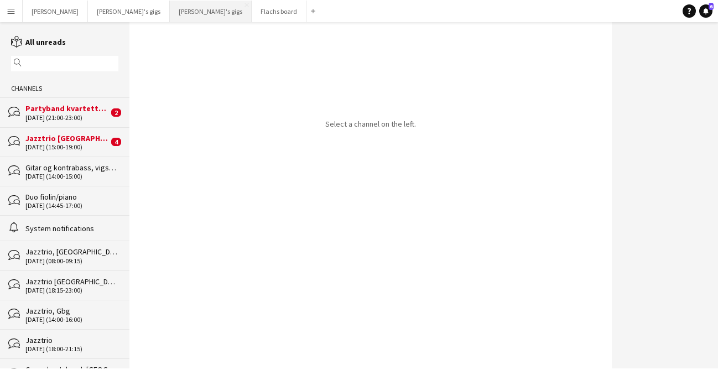
click at [170, 16] on button "[PERSON_NAME]'s gigs Close" at bounding box center [211, 12] width 82 height 22
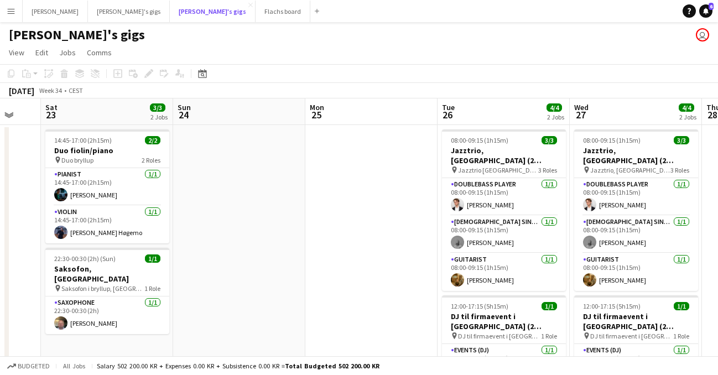
scroll to position [0, 487]
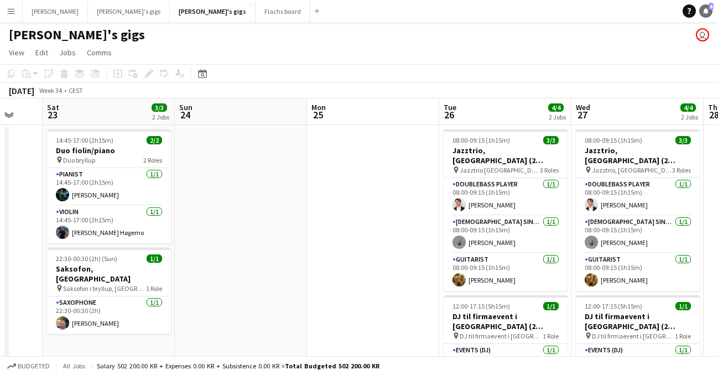
click at [707, 12] on icon at bounding box center [706, 11] width 6 height 6
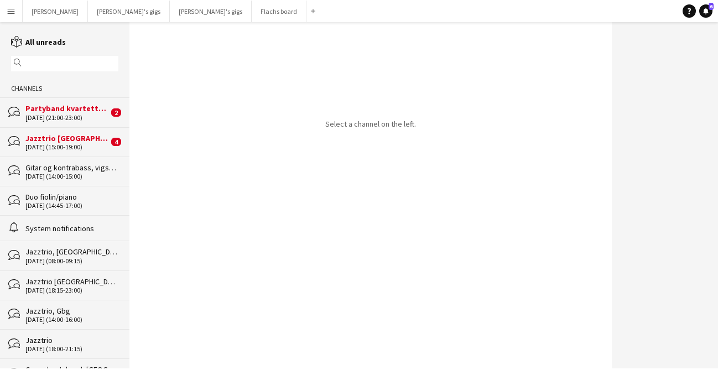
click at [80, 151] on div "bubbles Jazztrio [GEOGRAPHIC_DATA] [DATE] (15:00-19:00) 4" at bounding box center [65, 141] width 130 height 29
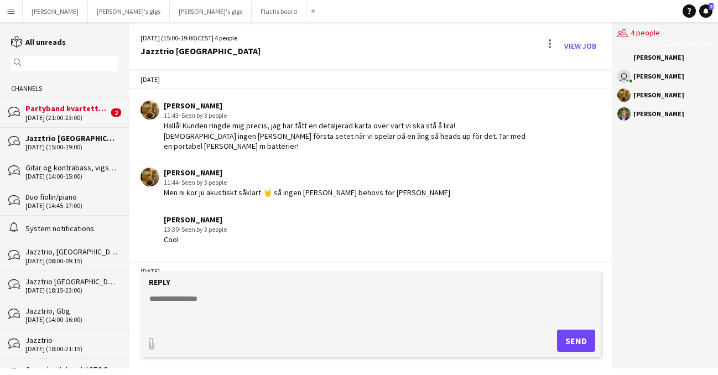
scroll to position [1348, 0]
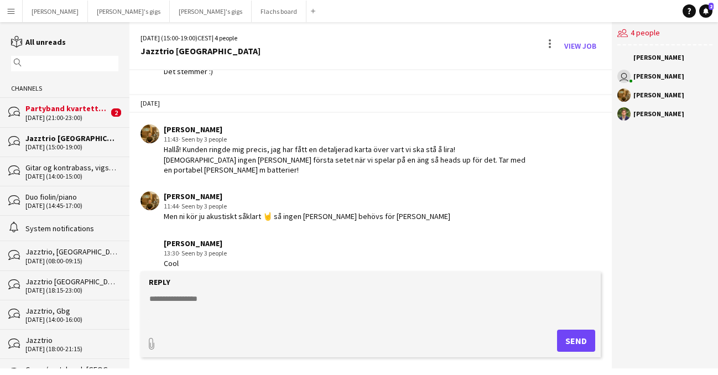
click at [71, 109] on div "Partyband kvartett, Västerås (reiseerstatning tilkommer)" at bounding box center [66, 109] width 83 height 10
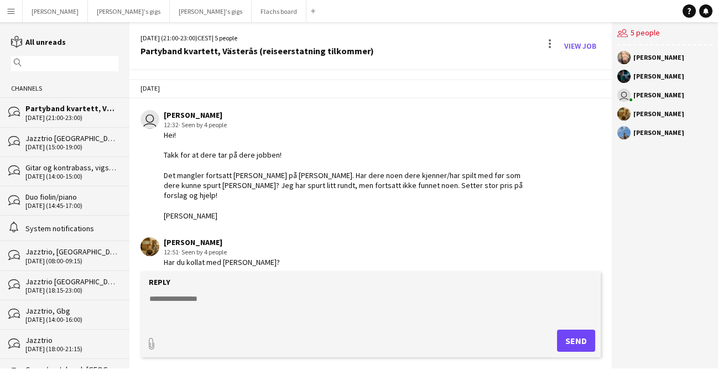
scroll to position [1234, 0]
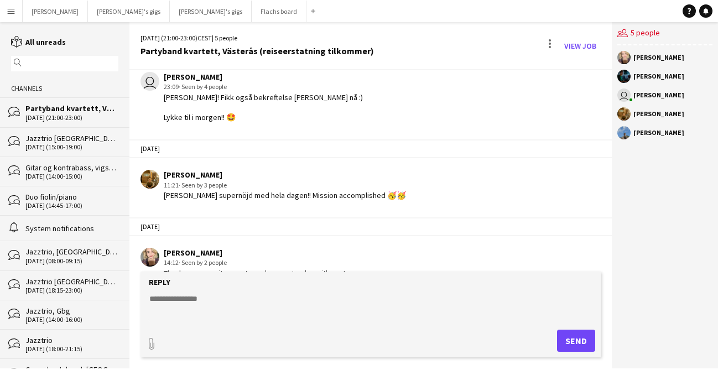
click at [282, 307] on textarea at bounding box center [373, 307] width 450 height 29
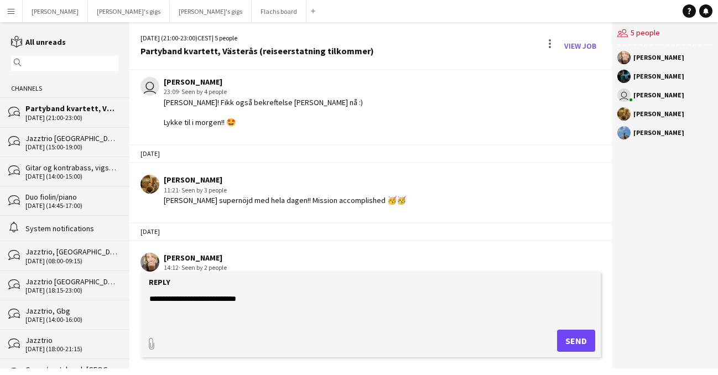
scroll to position [1223, 0]
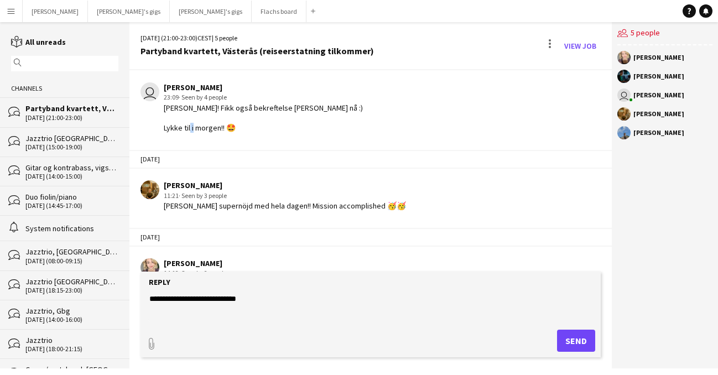
drag, startPoint x: 234, startPoint y: 107, endPoint x: 228, endPoint y: 107, distance: 6.1
click at [228, 107] on div "[PERSON_NAME]! Fikk også bekreftelse [PERSON_NAME] nå :) Lykke til i morgen!! 🤩" at bounding box center [263, 118] width 199 height 30
copy div "🤩"
click at [263, 300] on textarea "**********" at bounding box center [373, 307] width 450 height 29
paste textarea "***"
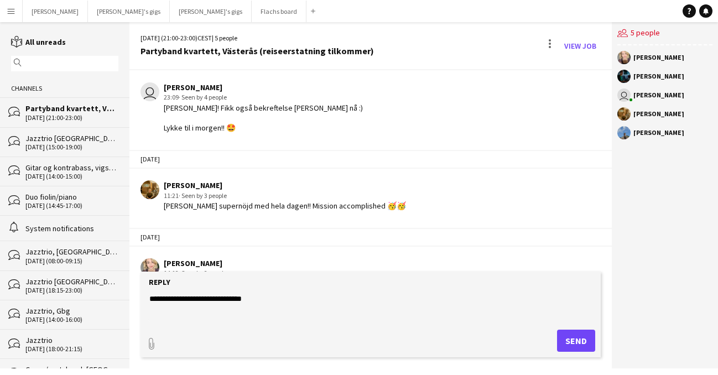
paste textarea "**"
type textarea "**********"
click at [581, 337] on button "Send" at bounding box center [576, 341] width 38 height 22
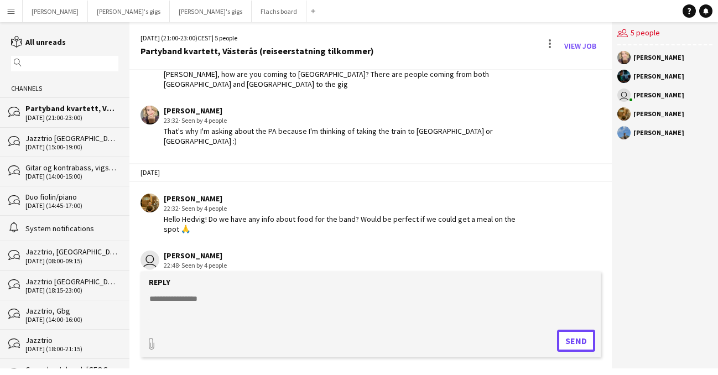
scroll to position [891, 0]
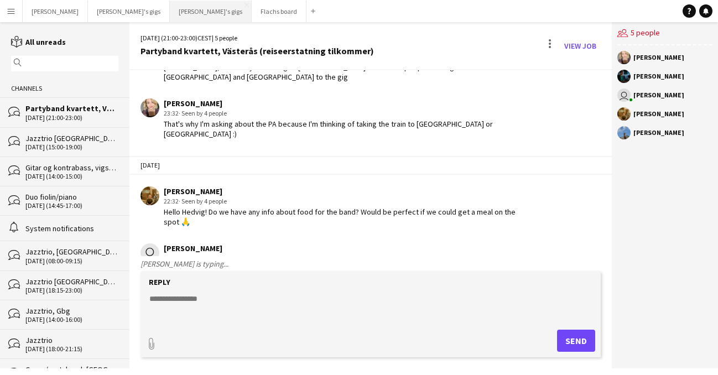
click at [170, 14] on button "[PERSON_NAME]'s gigs Close" at bounding box center [211, 12] width 82 height 22
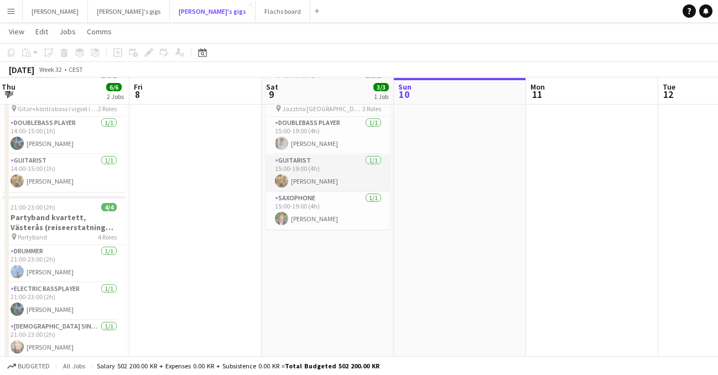
scroll to position [63, 0]
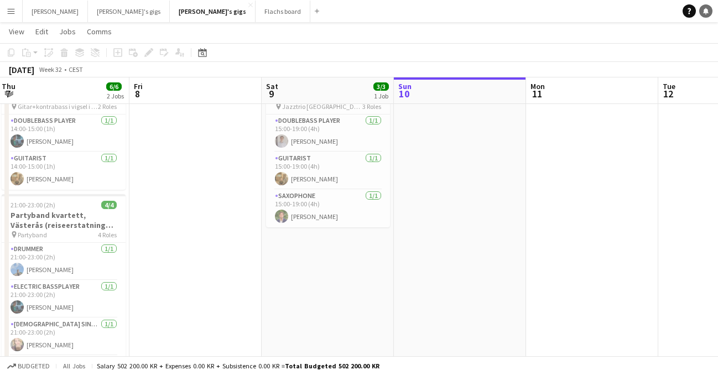
click at [708, 11] on icon "Notifications" at bounding box center [706, 11] width 7 height 7
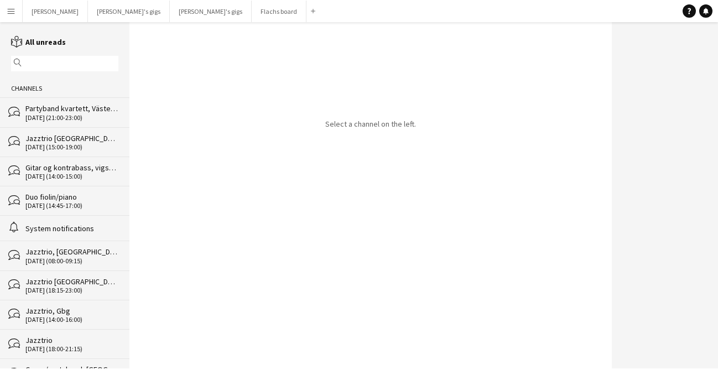
click at [68, 104] on div "Partyband kvartett, Västerås (reiseerstatning tilkommer)" at bounding box center [71, 109] width 93 height 10
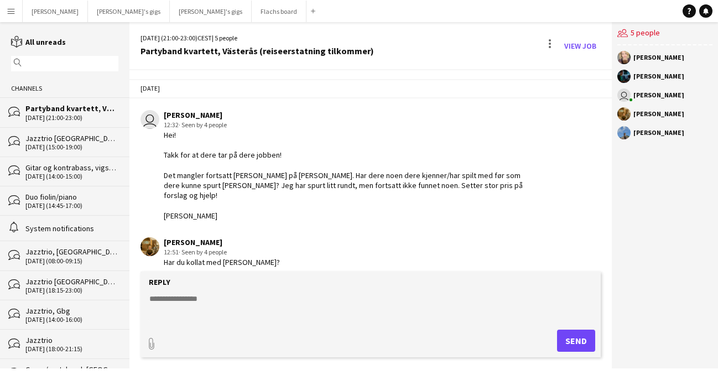
scroll to position [1328, 0]
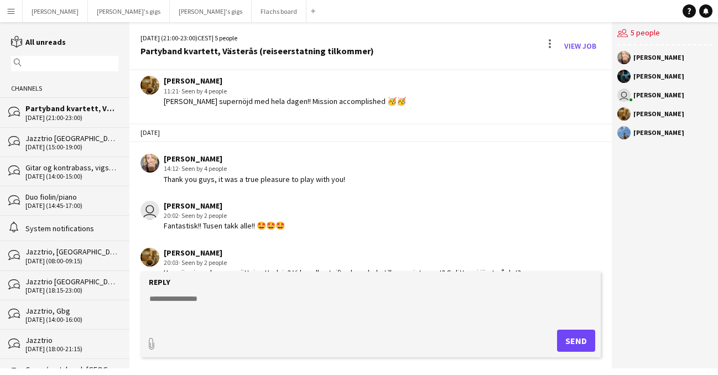
click at [312, 294] on textarea at bounding box center [373, 307] width 450 height 29
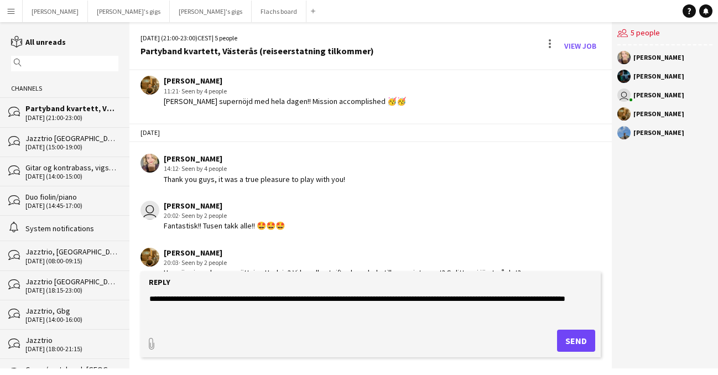
drag, startPoint x: 592, startPoint y: 298, endPoint x: 629, endPoint y: 304, distance: 36.9
click at [592, 298] on textarea "**********" at bounding box center [373, 307] width 450 height 29
click at [171, 308] on textarea "**********" at bounding box center [373, 307] width 450 height 29
drag, startPoint x: 205, startPoint y: 313, endPoint x: 113, endPoint y: 299, distance: 92.9
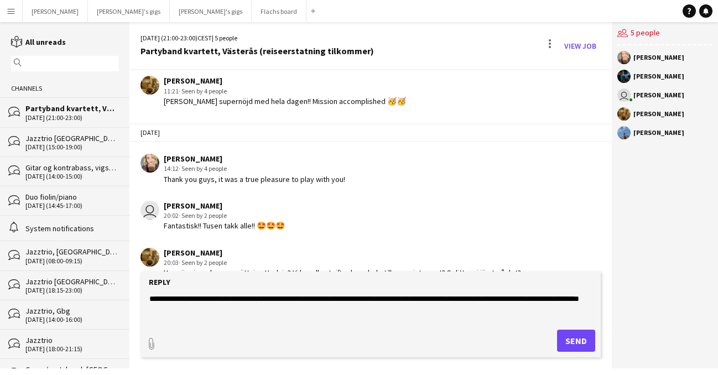
click at [113, 299] on div "reading All unreads magnifier Channels bubbles Partyband kvartett, [GEOGRAPHIC_…" at bounding box center [359, 195] width 718 height 346
type textarea "*"
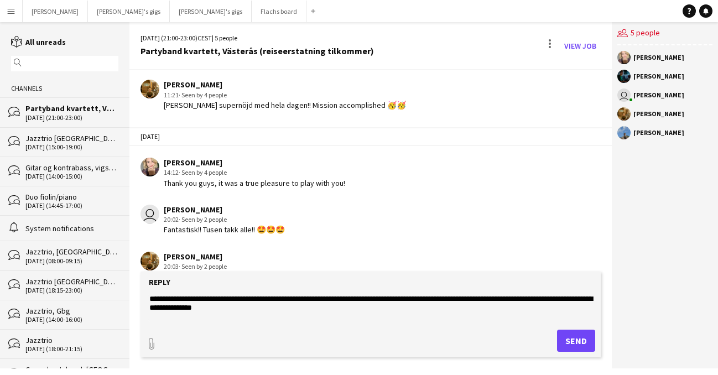
scroll to position [1326, 0]
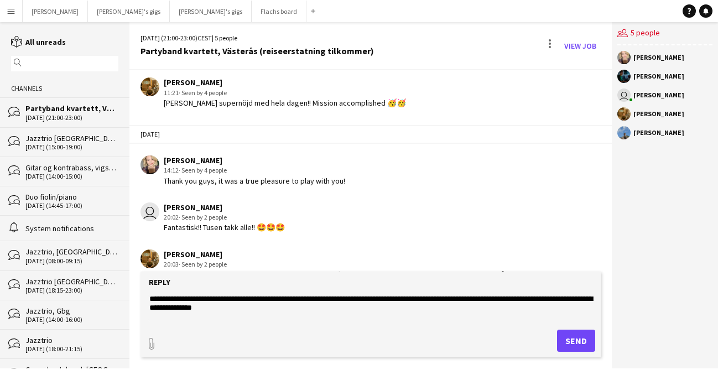
click at [183, 299] on textarea "**********" at bounding box center [373, 307] width 450 height 29
click at [359, 301] on textarea "**********" at bounding box center [373, 307] width 450 height 29
type textarea "**********"
click at [572, 340] on button "Send" at bounding box center [576, 341] width 38 height 22
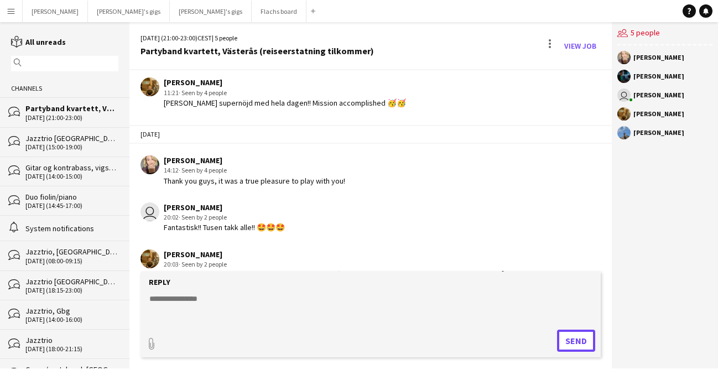
scroll to position [1375, 0]
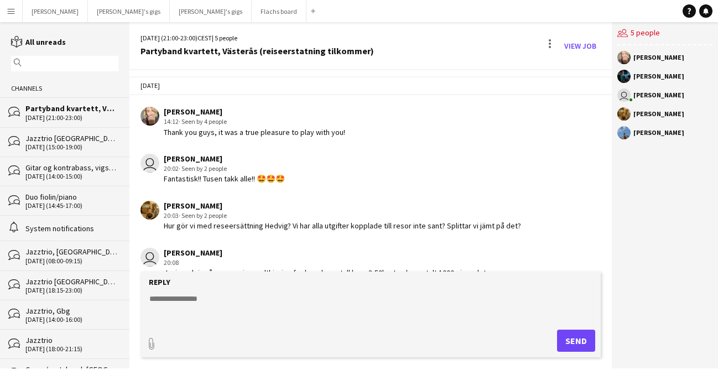
click at [315, 299] on textarea at bounding box center [373, 307] width 450 height 29
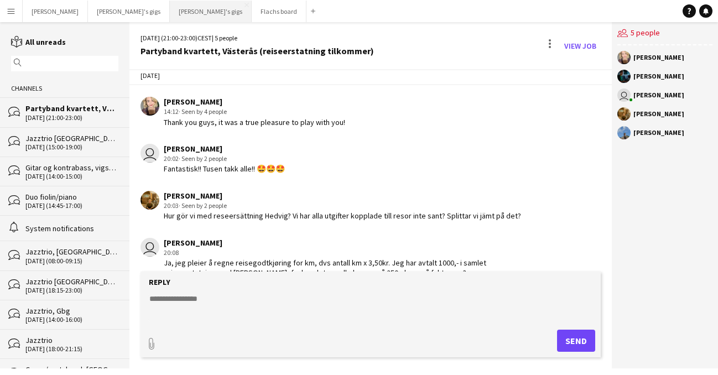
click at [170, 18] on button "[PERSON_NAME]'s gigs Close" at bounding box center [211, 12] width 82 height 22
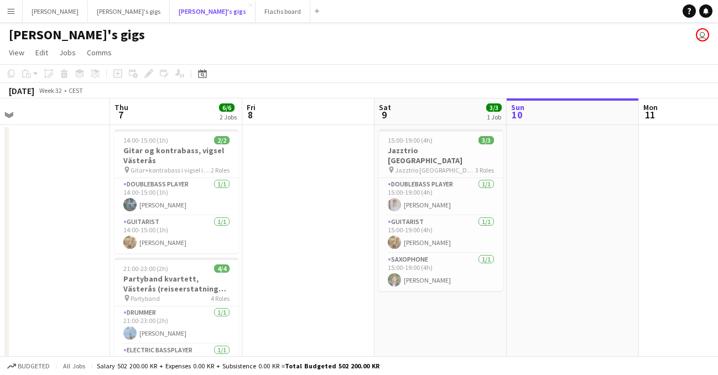
scroll to position [0, 281]
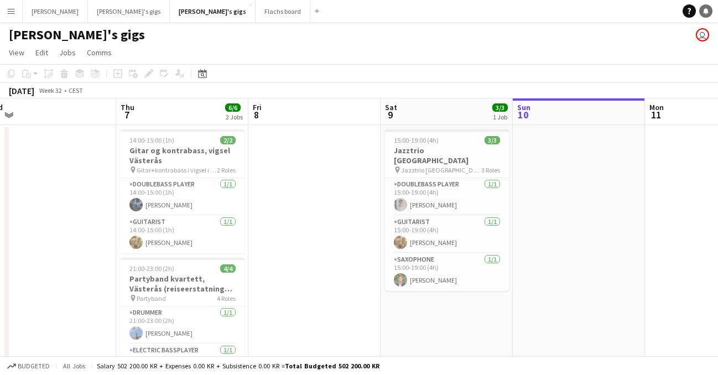
click at [703, 11] on icon "Notifications" at bounding box center [706, 11] width 7 height 7
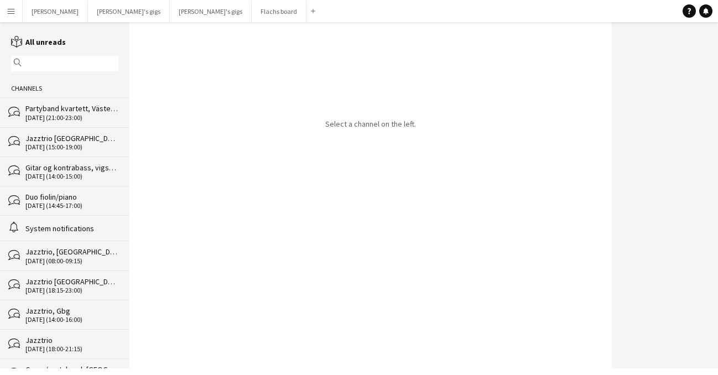
click at [85, 134] on div "Jazztrio [GEOGRAPHIC_DATA]" at bounding box center [71, 138] width 93 height 10
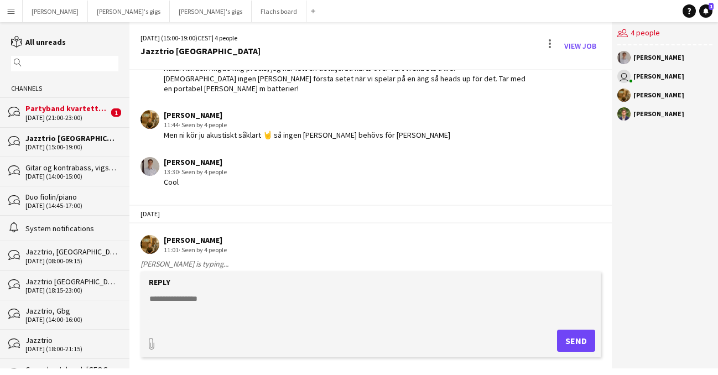
scroll to position [1442, 0]
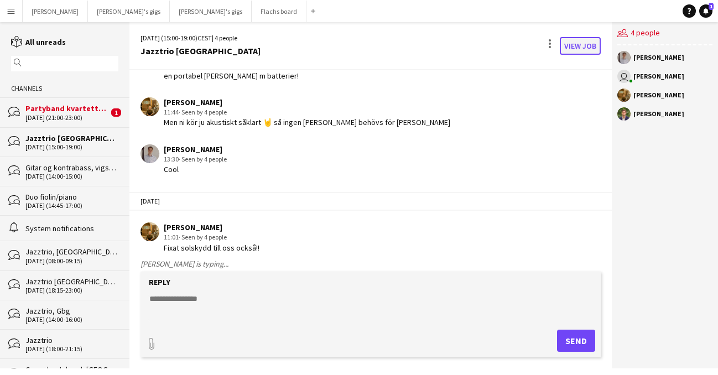
click at [576, 43] on link "View Job" at bounding box center [580, 46] width 41 height 18
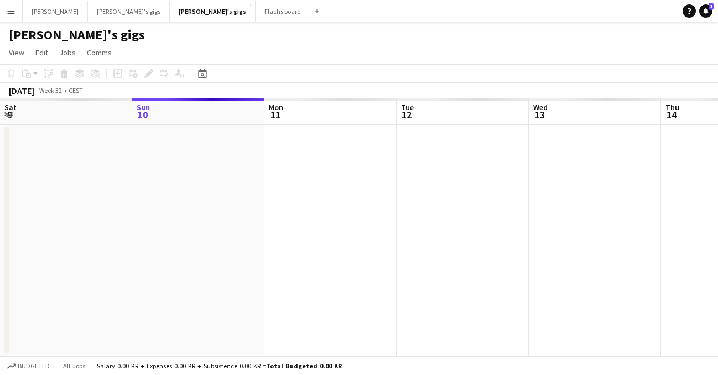
scroll to position [0, 381]
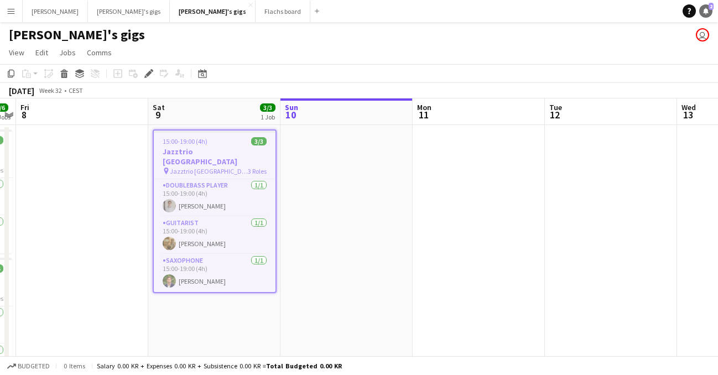
click at [707, 8] on icon "Notifications" at bounding box center [706, 11] width 7 height 7
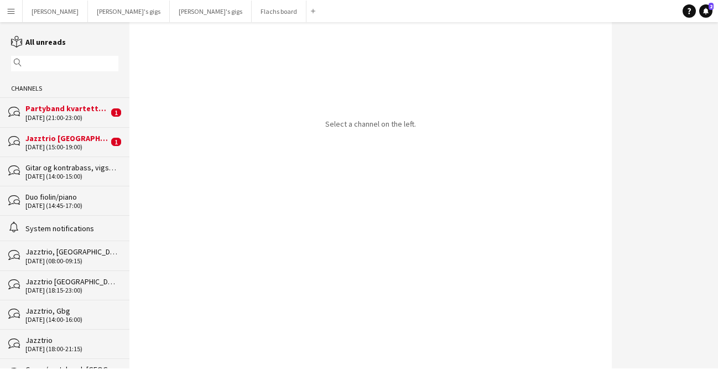
click at [43, 149] on div "[DATE] (15:00-19:00)" at bounding box center [66, 147] width 83 height 8
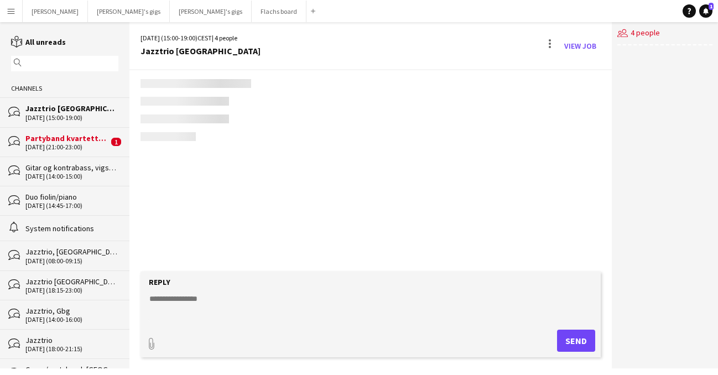
scroll to position [1504, 0]
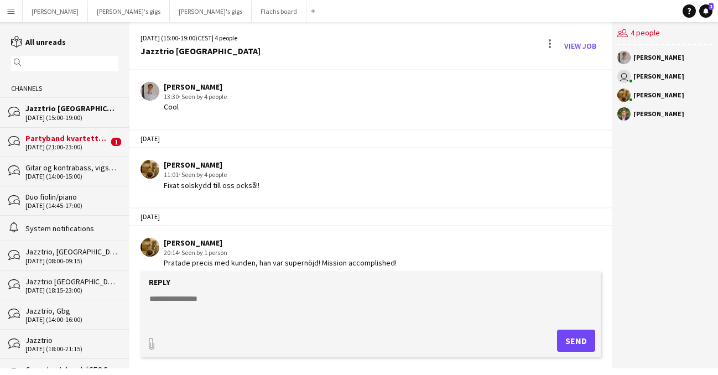
click at [266, 293] on textarea at bounding box center [373, 307] width 450 height 29
click at [56, 151] on div "bubbles Partyband kvartett, [GEOGRAPHIC_DATA] (reiseerstatning tilkommer) [DATE…" at bounding box center [65, 141] width 130 height 29
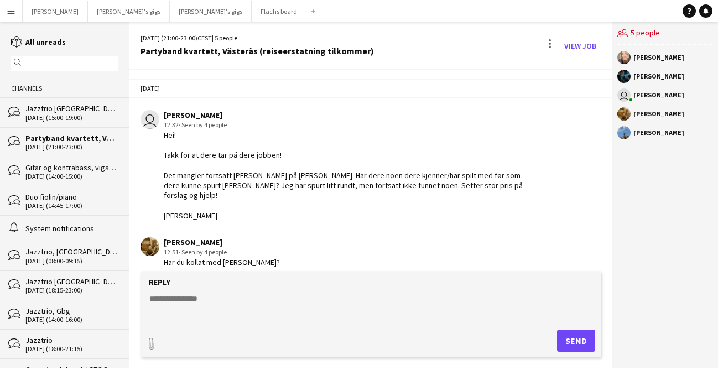
scroll to position [1432, 0]
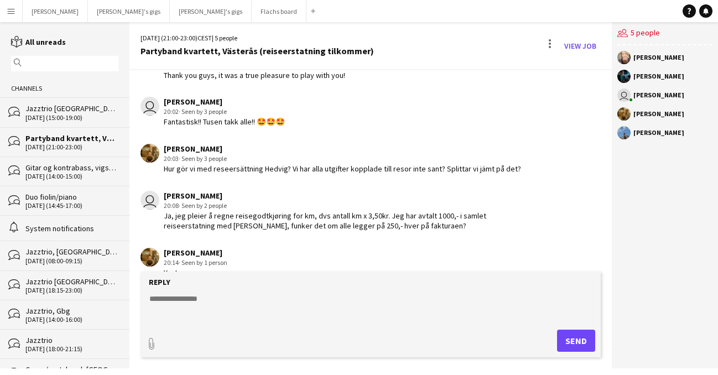
click at [94, 118] on div "[DATE] (15:00-19:00)" at bounding box center [71, 118] width 93 height 8
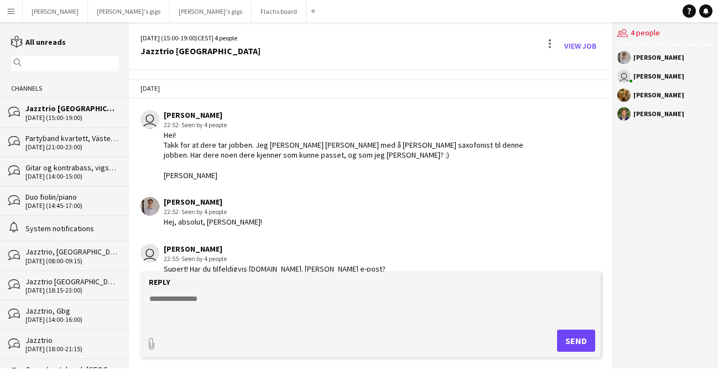
scroll to position [1504, 0]
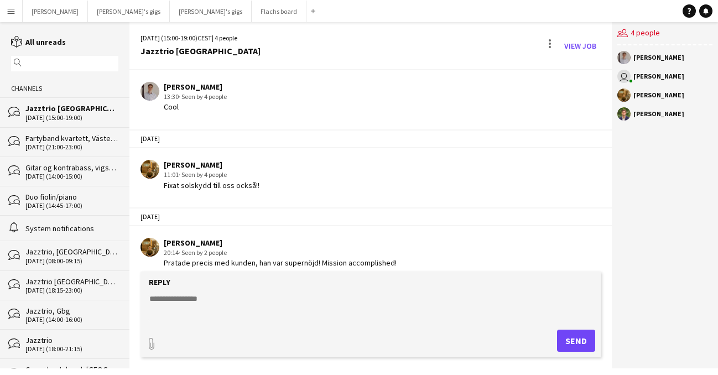
click at [224, 306] on textarea at bounding box center [373, 307] width 450 height 29
paste textarea "*****"
paste textarea "****"
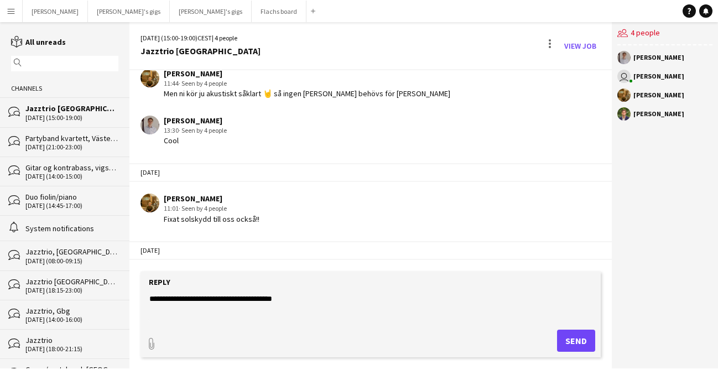
scroll to position [1489, 0]
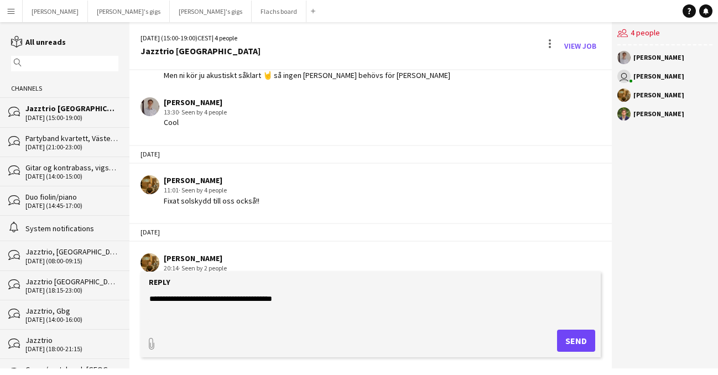
type textarea "**********"
click at [565, 340] on button "Send" at bounding box center [576, 341] width 38 height 22
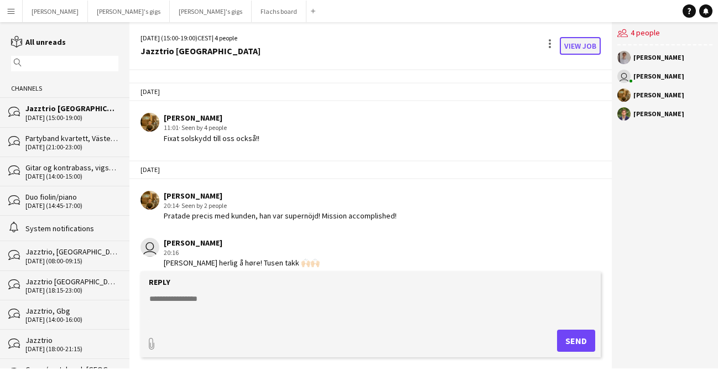
click at [573, 44] on link "View Job" at bounding box center [580, 46] width 41 height 18
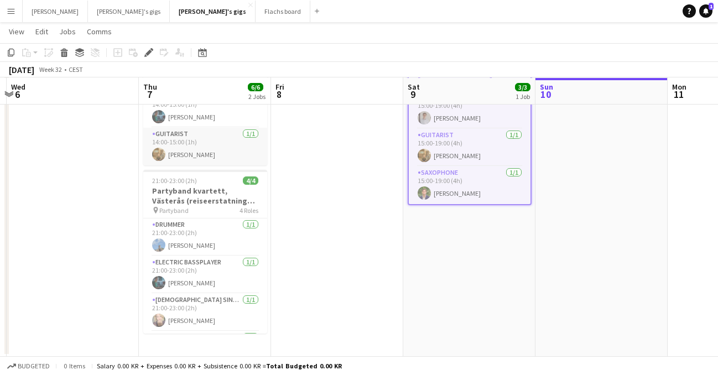
scroll to position [61, 0]
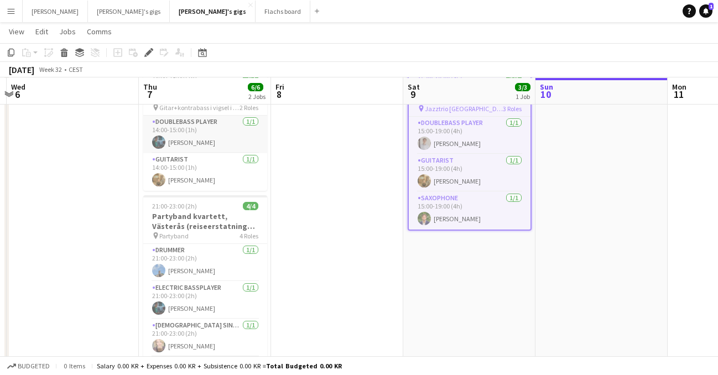
click at [194, 138] on app-card-role "Doublebass Player [DATE] 14:00-15:00 (1h) [PERSON_NAME]" at bounding box center [205, 135] width 124 height 38
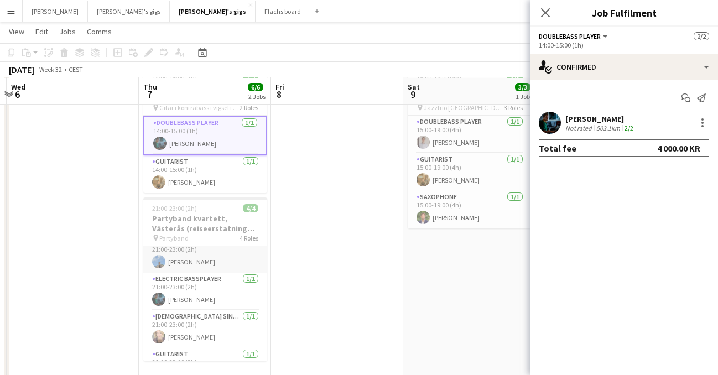
click at [226, 259] on app-card-role "Drummer [DATE] 21:00-23:00 (2h) [PERSON_NAME]" at bounding box center [205, 254] width 124 height 38
